Goal: Task Accomplishment & Management: Complete application form

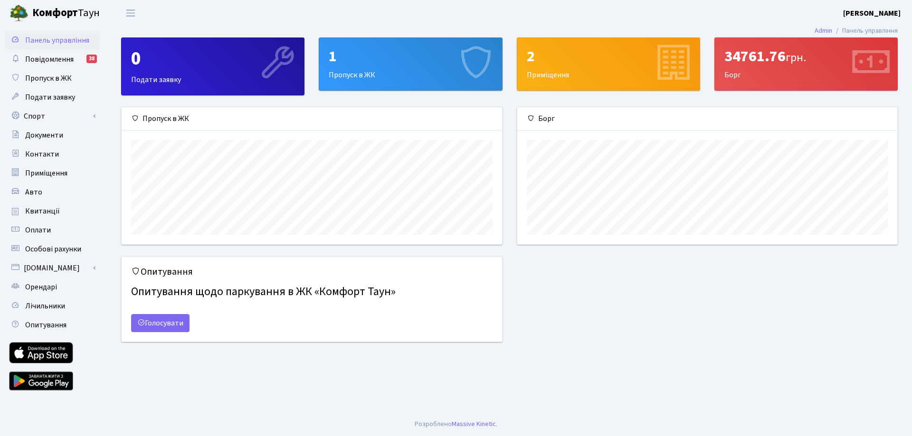
scroll to position [137, 380]
click at [407, 66] on div "1" at bounding box center [410, 56] width 163 height 18
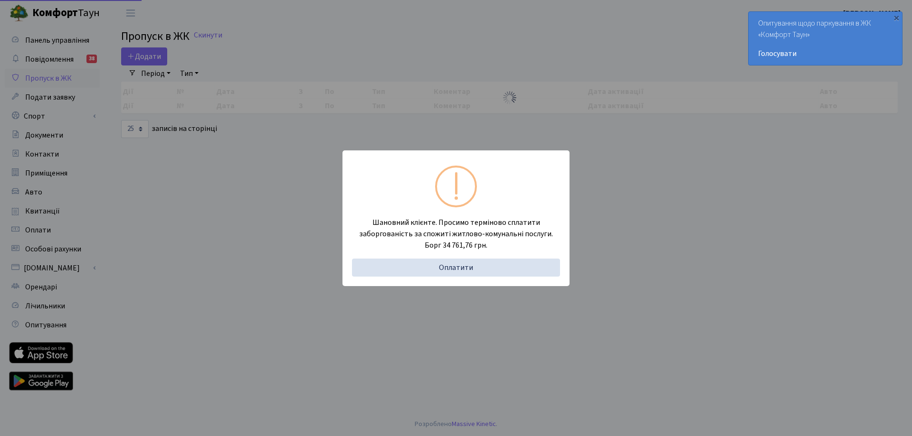
select select "25"
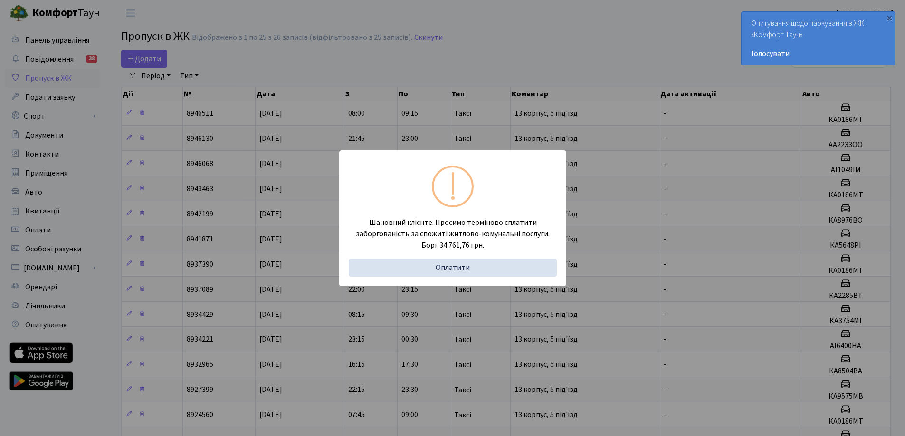
click at [454, 38] on div "Шановний клієнте. Просимо терміново сплатити заборгованість за спожиті житлово-…" at bounding box center [452, 218] width 905 height 436
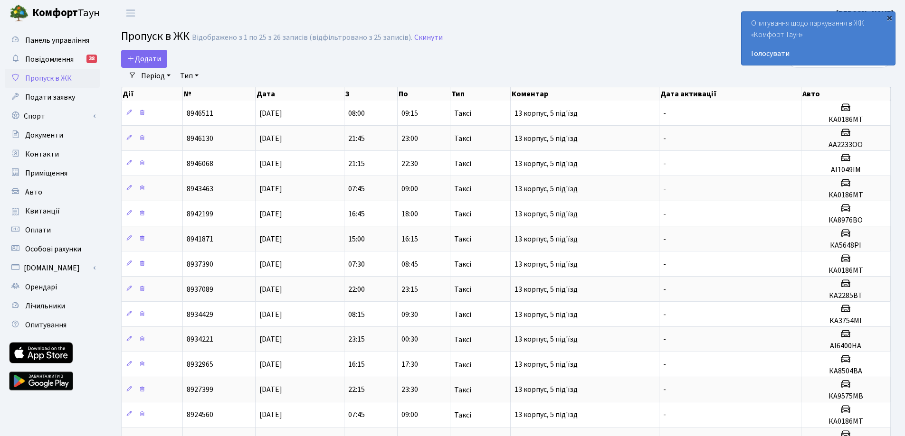
click at [890, 18] on div "×" at bounding box center [888, 17] width 9 height 9
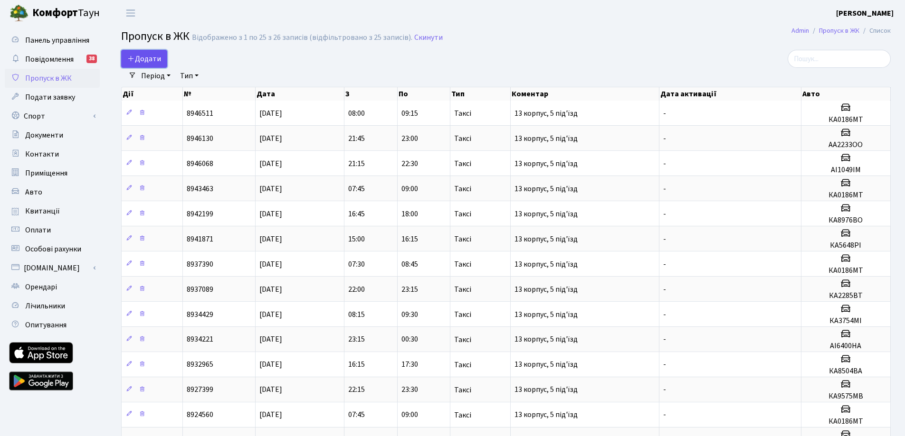
click at [145, 55] on span "Додати" at bounding box center [144, 59] width 34 height 10
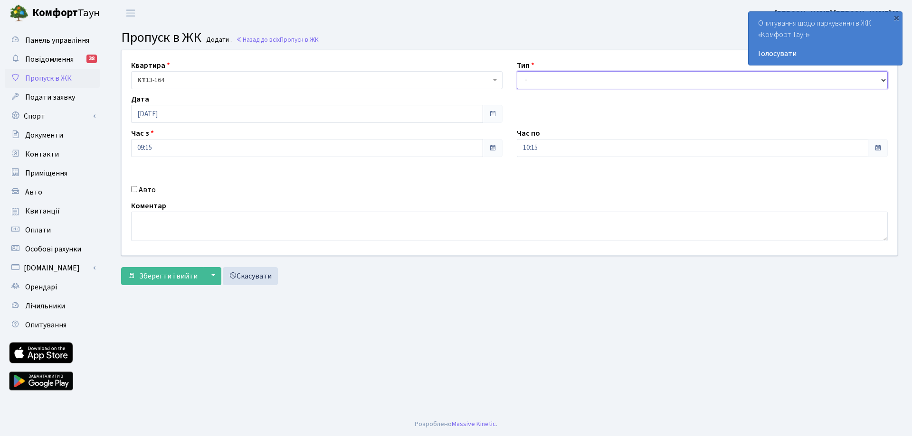
click at [544, 77] on select "- Доставка Таксі Гості Сервіс" at bounding box center [702, 80] width 371 height 18
select select "3"
click at [517, 71] on select "- Доставка Таксі Гості Сервіс" at bounding box center [702, 80] width 371 height 18
click at [148, 220] on textarea at bounding box center [509, 226] width 756 height 29
type textarea "Ь"
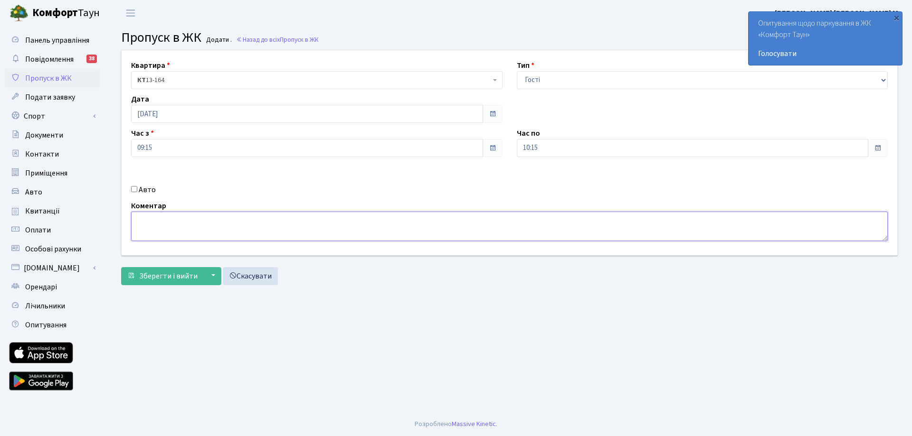
type textarea "Ь"
type textarea "ь"
type textarea "MAKSYM - 13 корпус 5 під'їзд"
click at [156, 278] on span "Зберегти і вийти" at bounding box center [168, 276] width 58 height 10
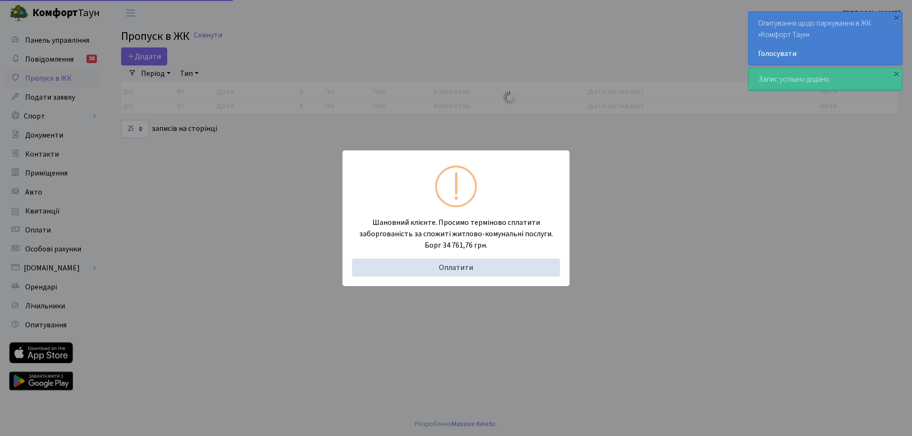
select select "25"
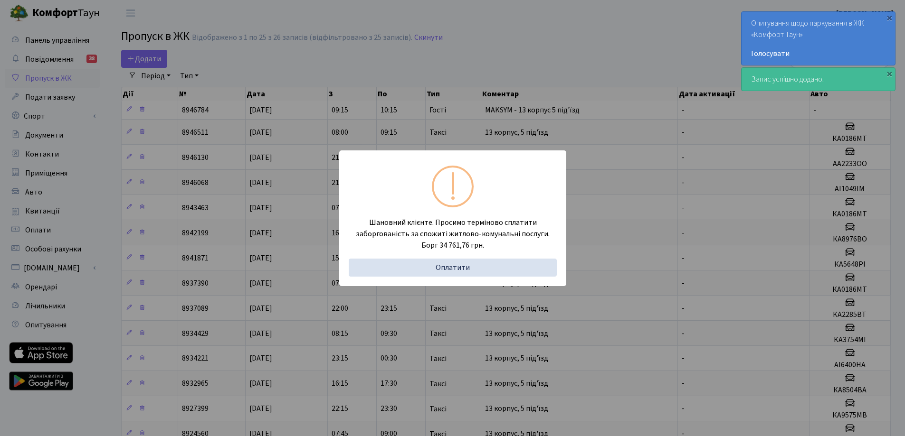
click at [375, 89] on div "Шановний клієнте. Просимо терміново сплатити заборгованість за спожиті житлово-…" at bounding box center [452, 218] width 905 height 436
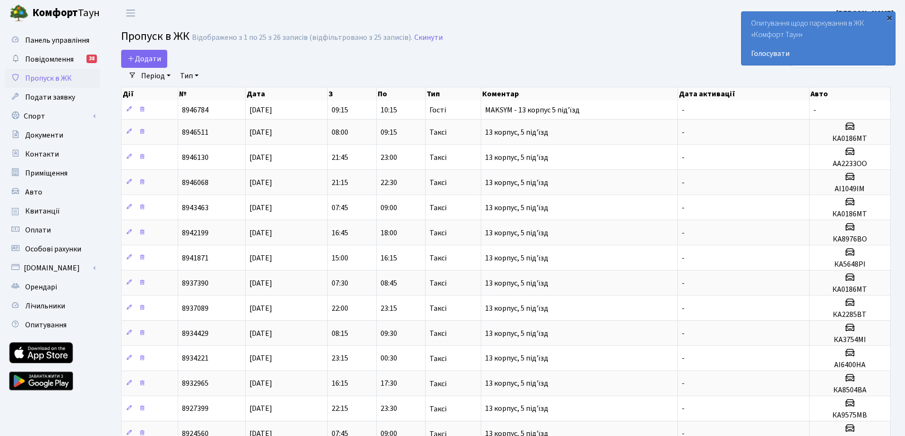
click at [891, 17] on div "×" at bounding box center [888, 17] width 9 height 9
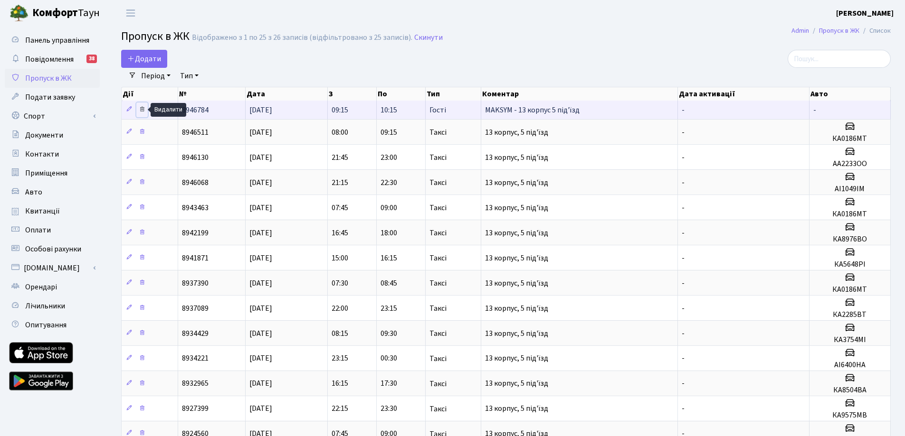
click at [142, 109] on icon at bounding box center [142, 109] width 7 height 7
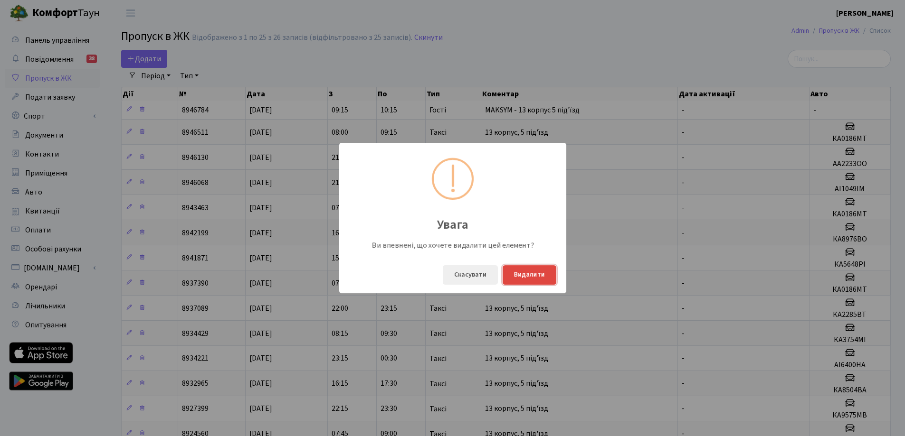
click at [537, 275] on button "Видалити" at bounding box center [529, 274] width 54 height 19
